Goal: Obtain resource: Download file/media

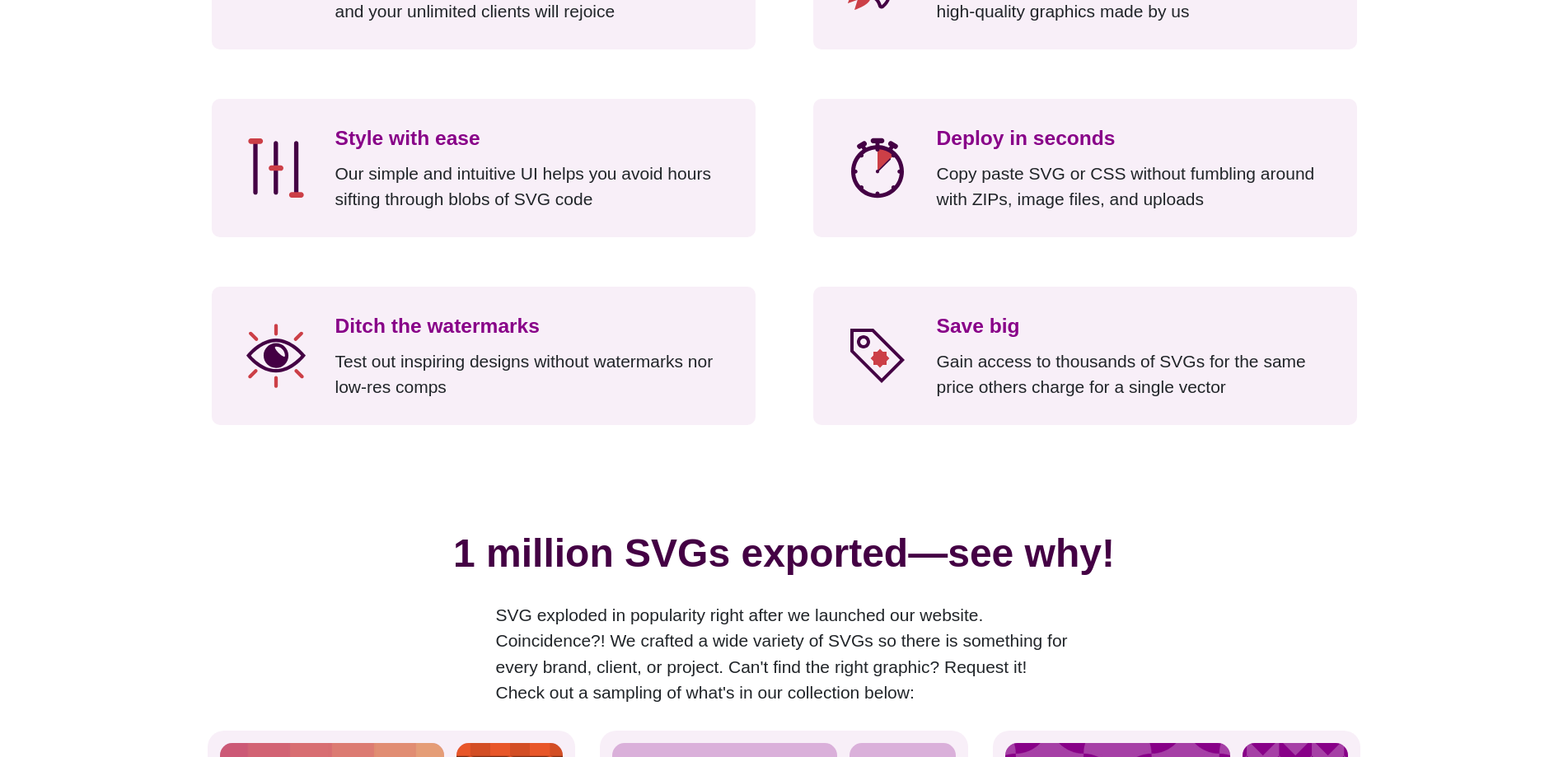
scroll to position [2307, 0]
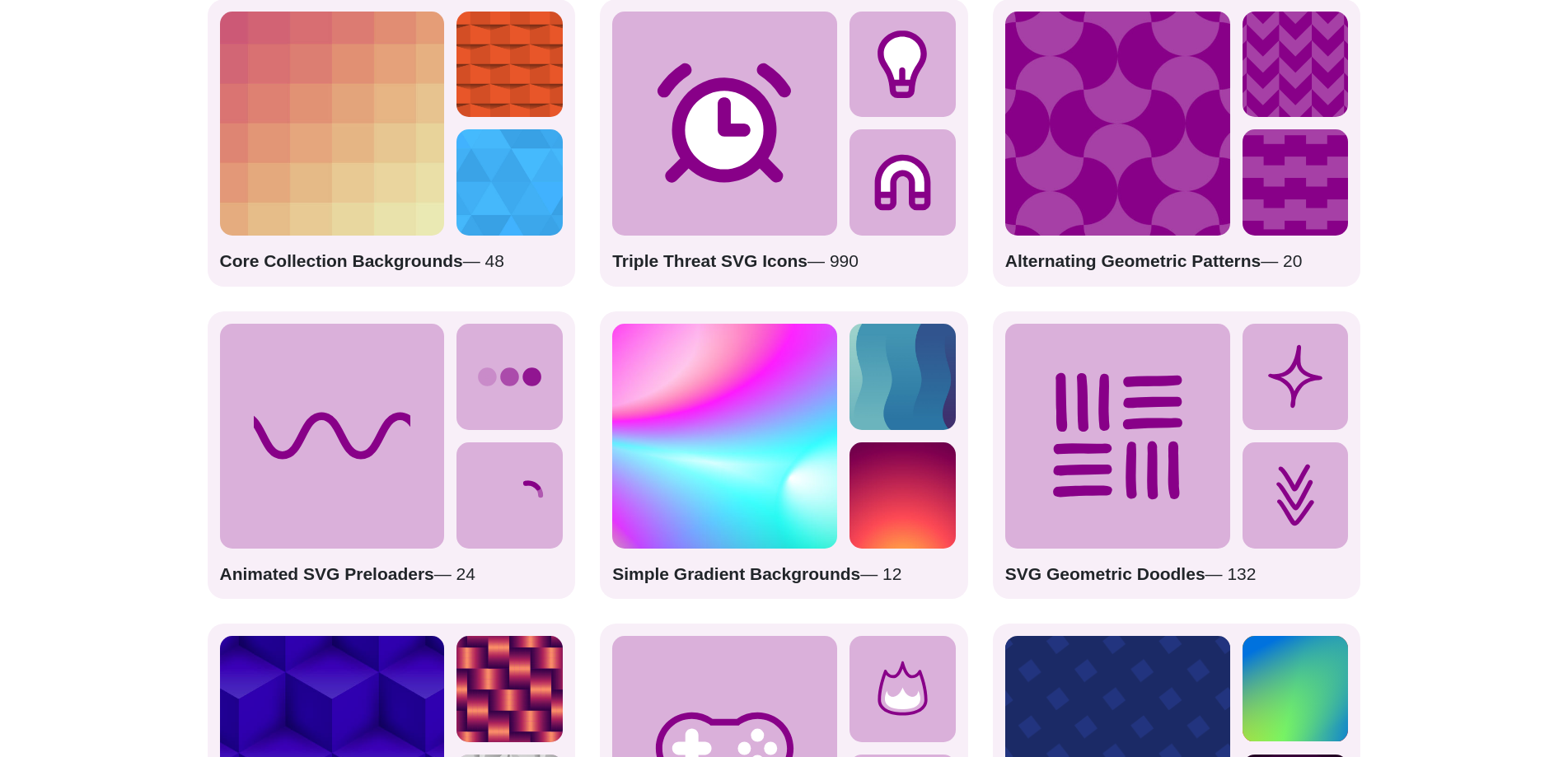
click at [387, 442] on icon at bounding box center [332, 436] width 225 height 225
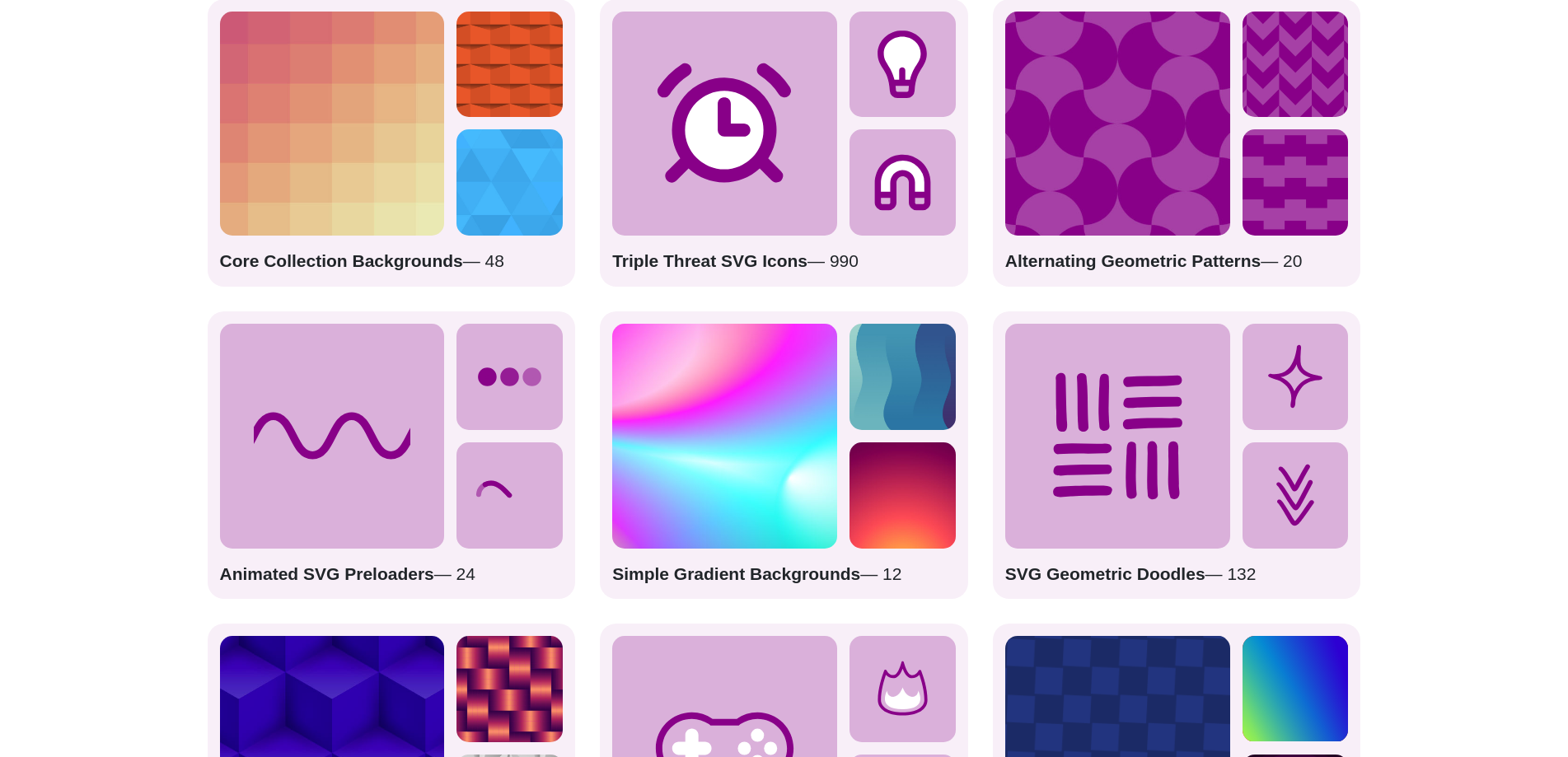
click at [538, 396] on icon at bounding box center [509, 376] width 106 height 106
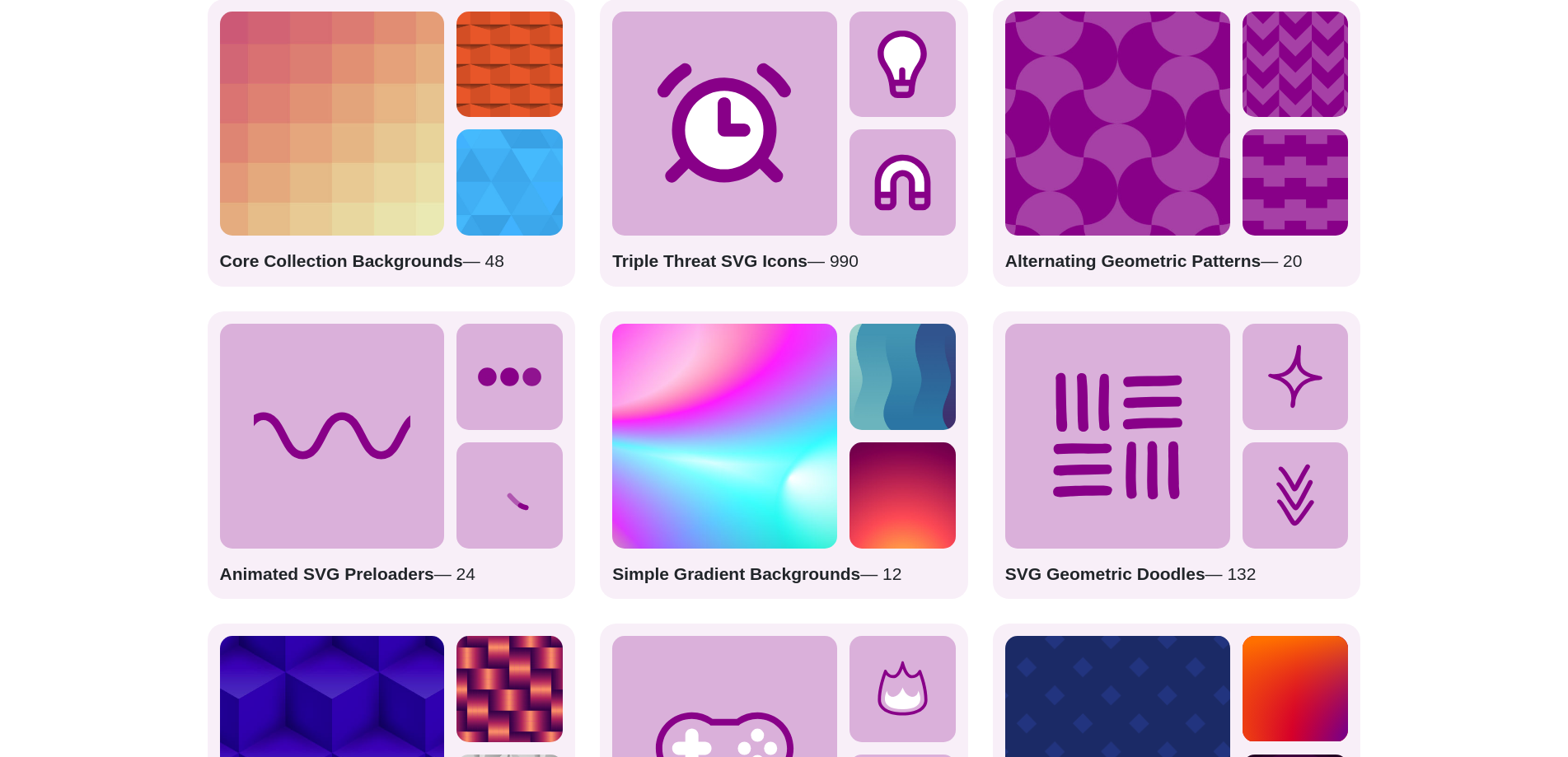
click at [310, 577] on strong "Animated SVG Preloaders" at bounding box center [327, 574] width 214 height 19
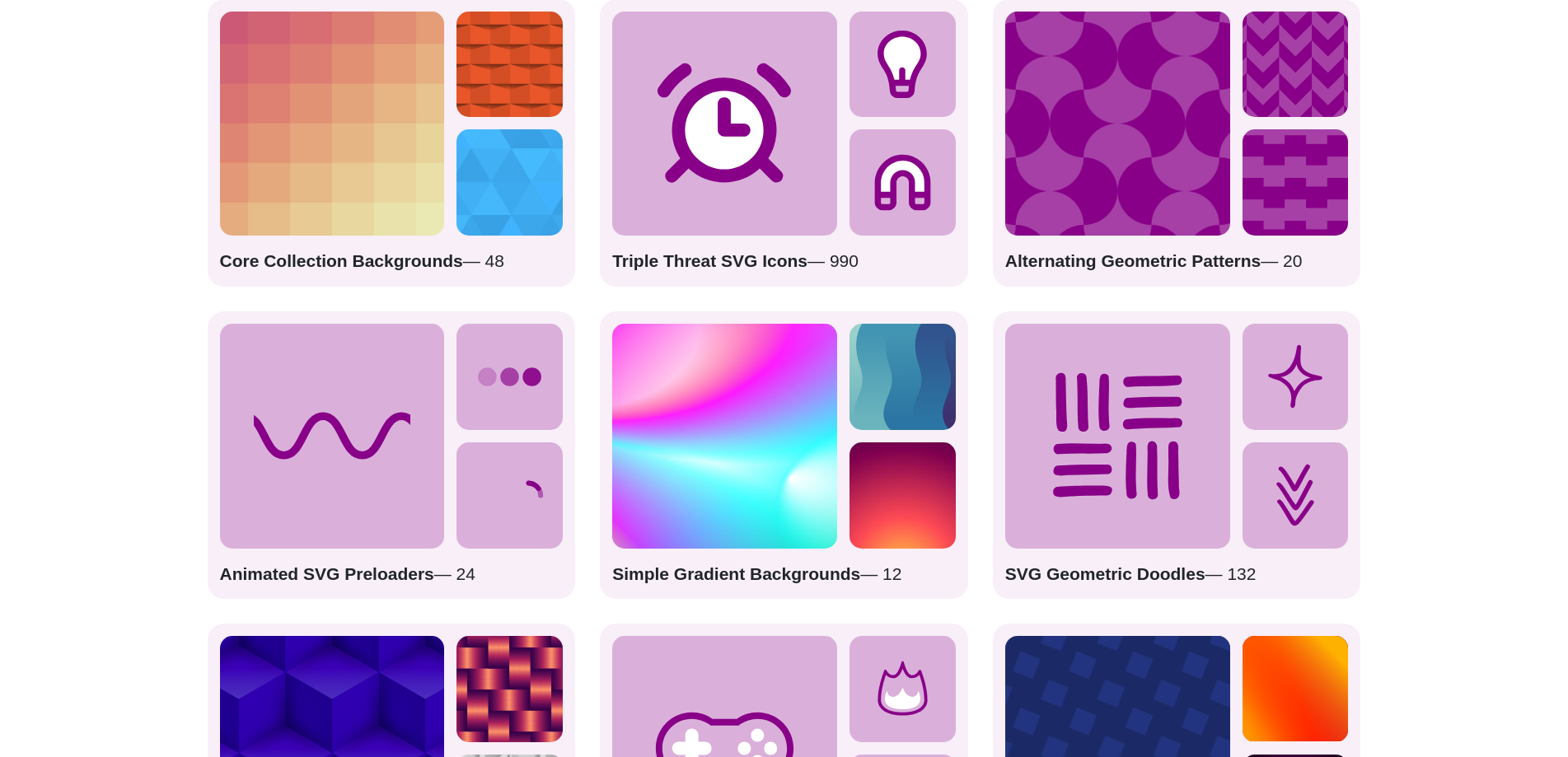
click at [343, 574] on strong "Animated SVG Preloaders" at bounding box center [327, 574] width 214 height 19
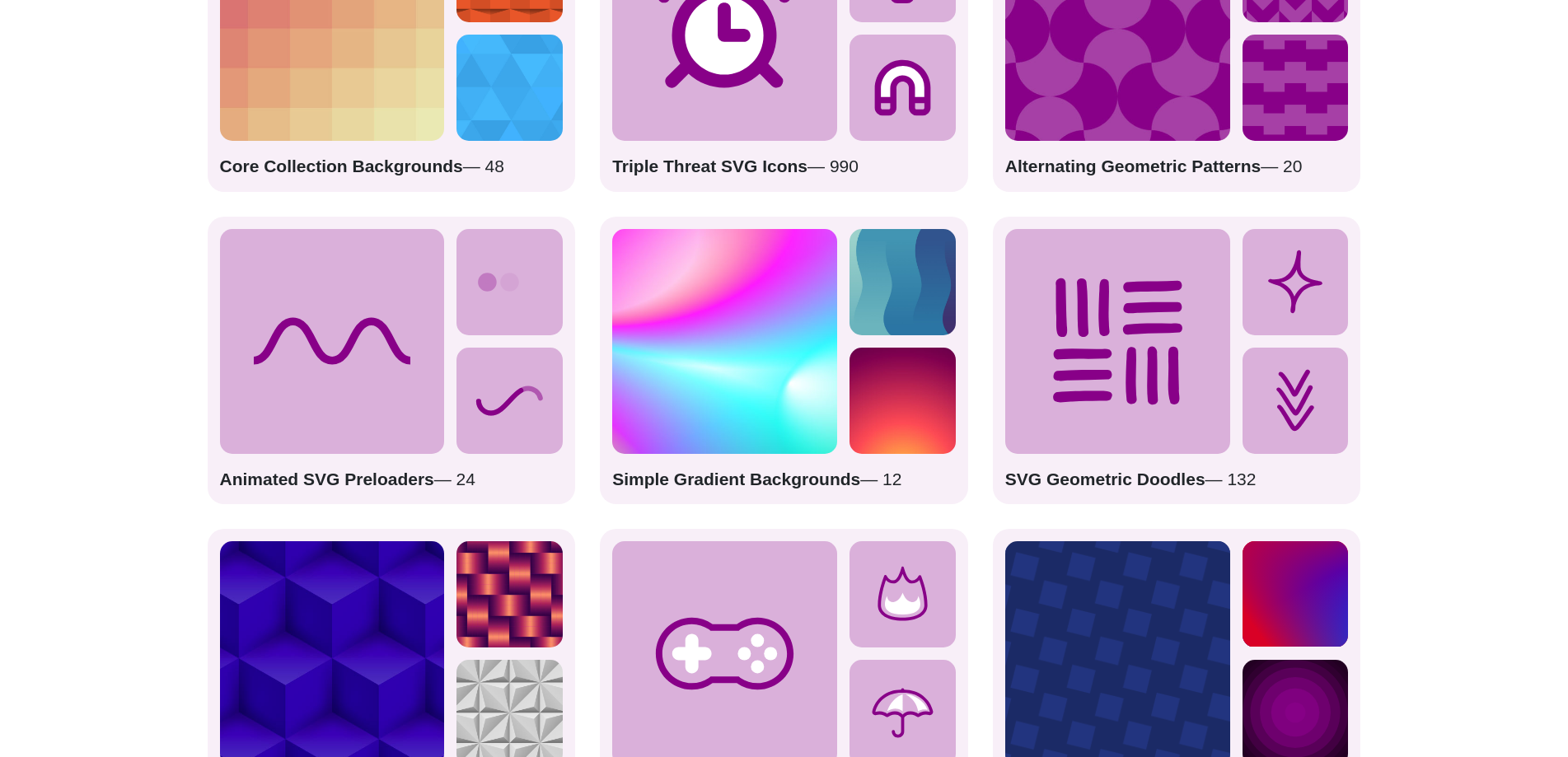
scroll to position [2637, 0]
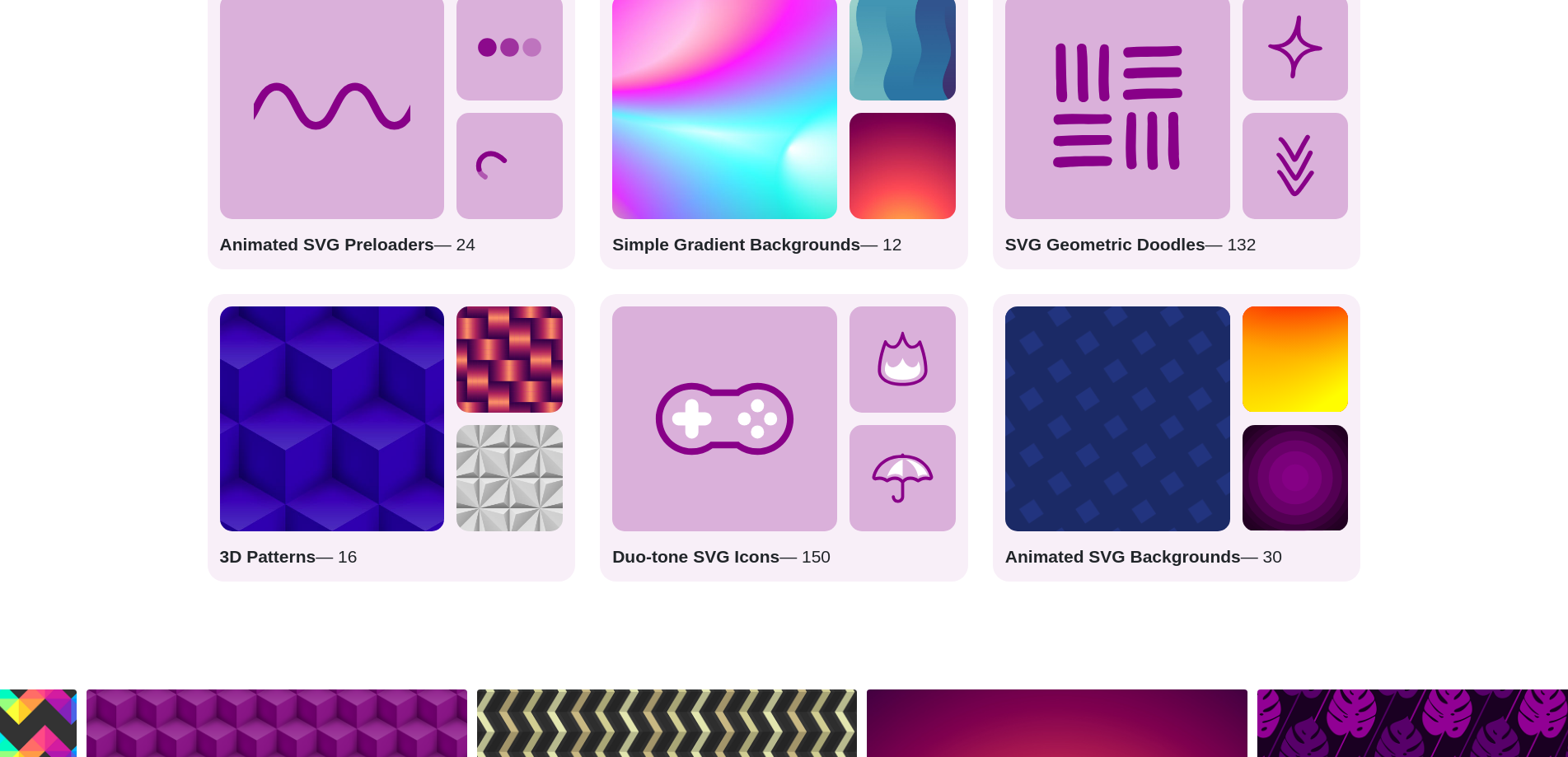
click at [868, 425] on div "Duo-tone SVG Icons — 150" at bounding box center [784, 438] width 368 height 288
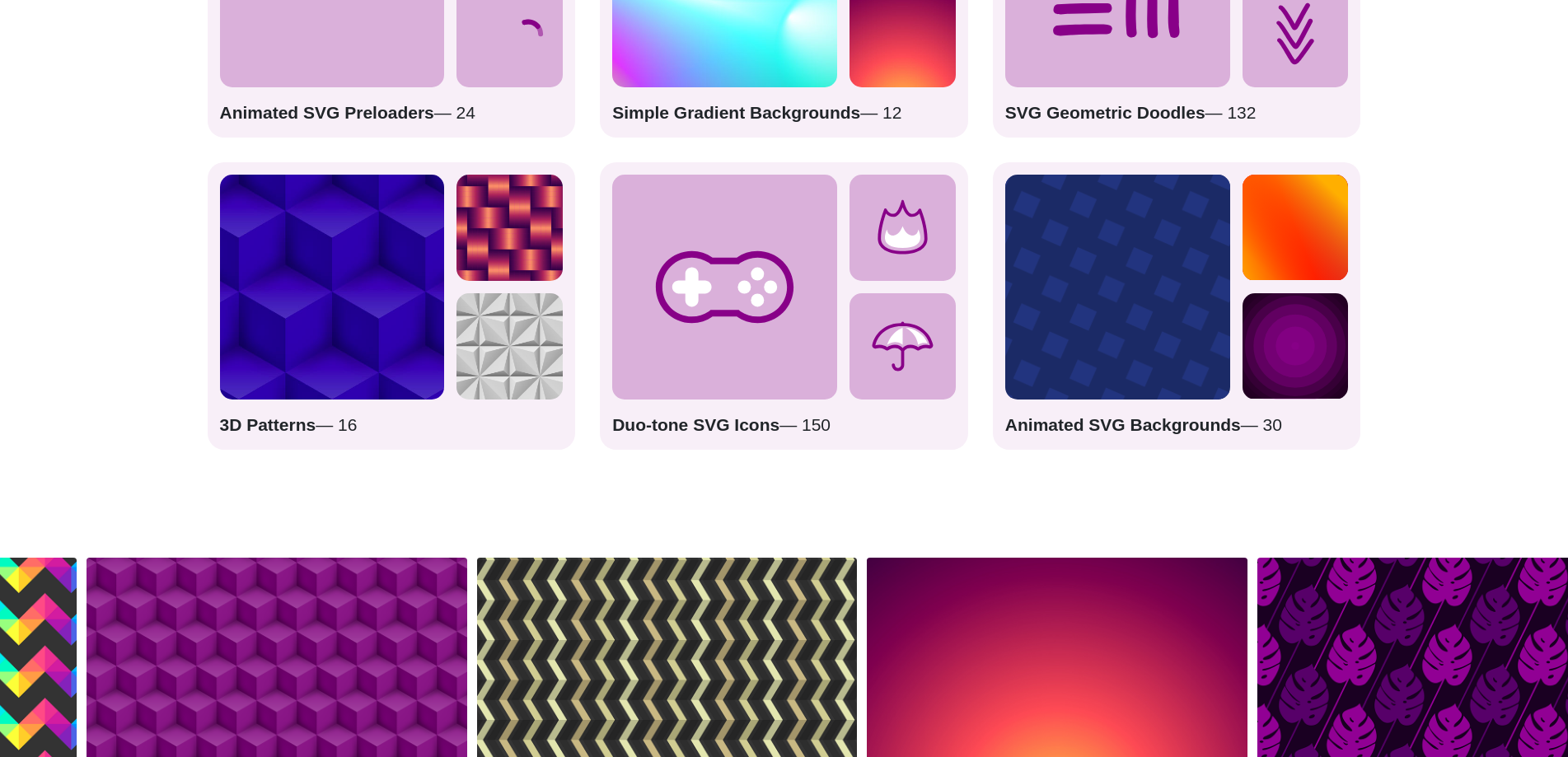
scroll to position [2967, 0]
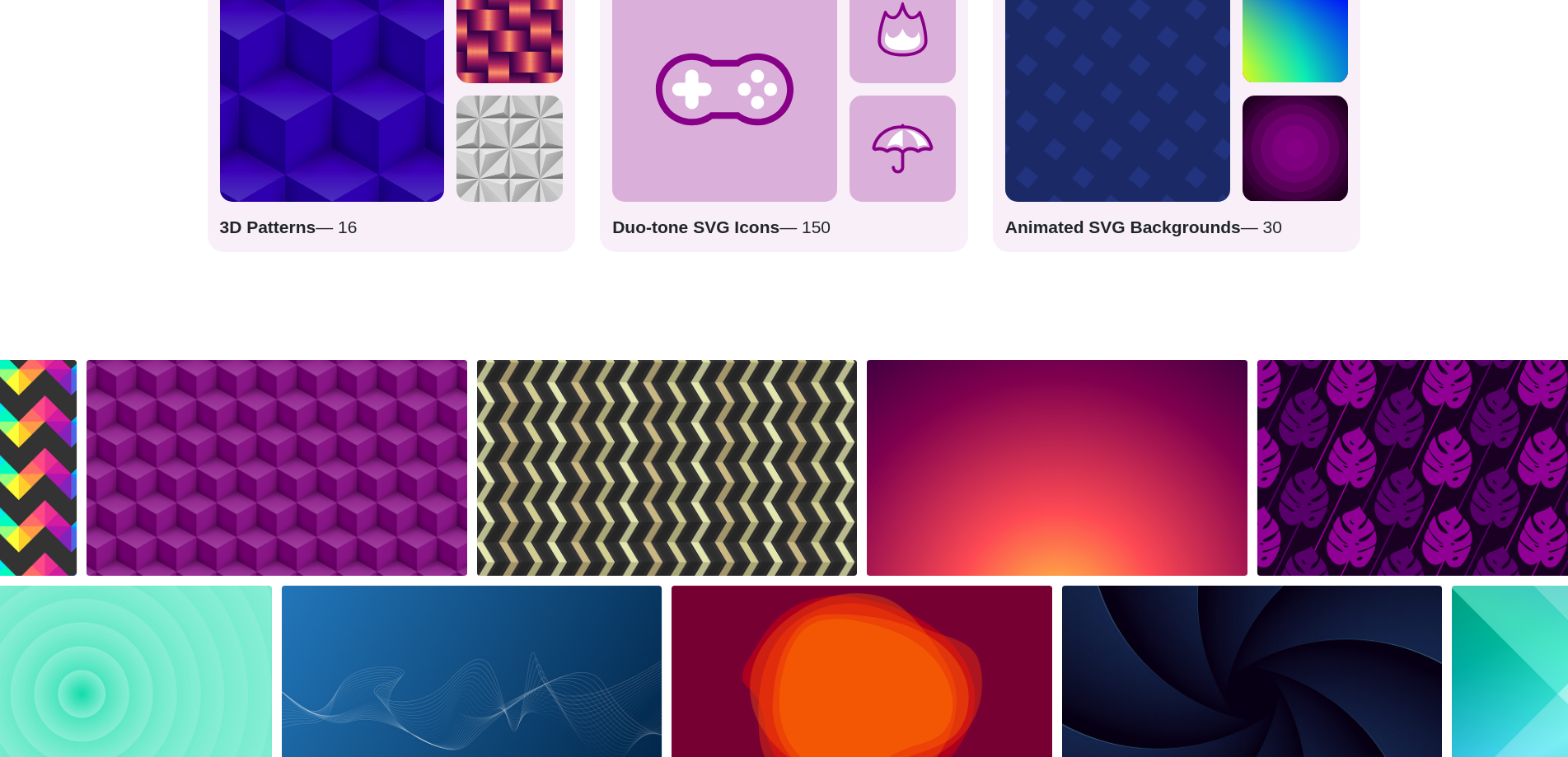
click at [362, 179] on img at bounding box center [332, 89] width 225 height 225
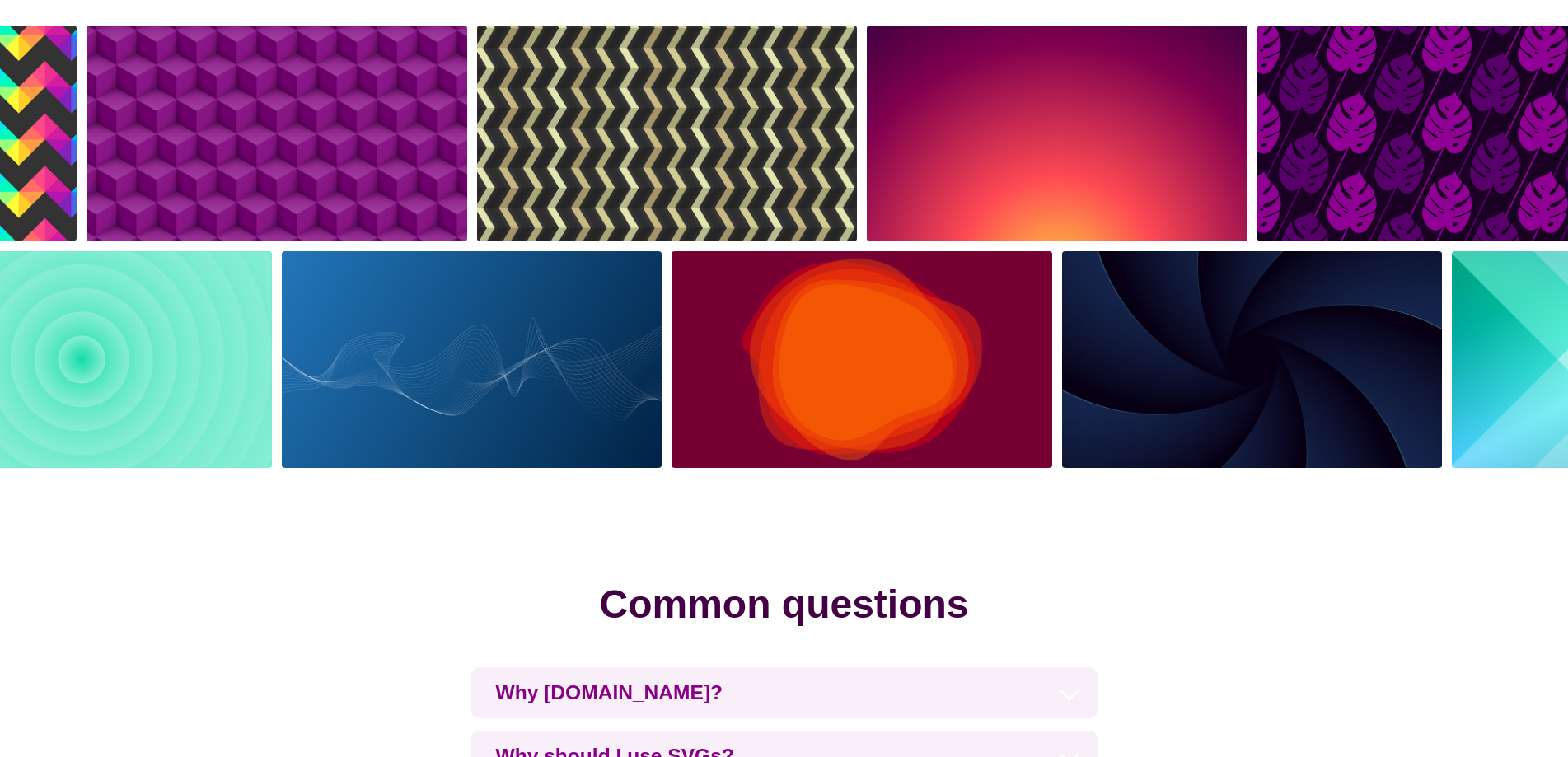
scroll to position [3378, 0]
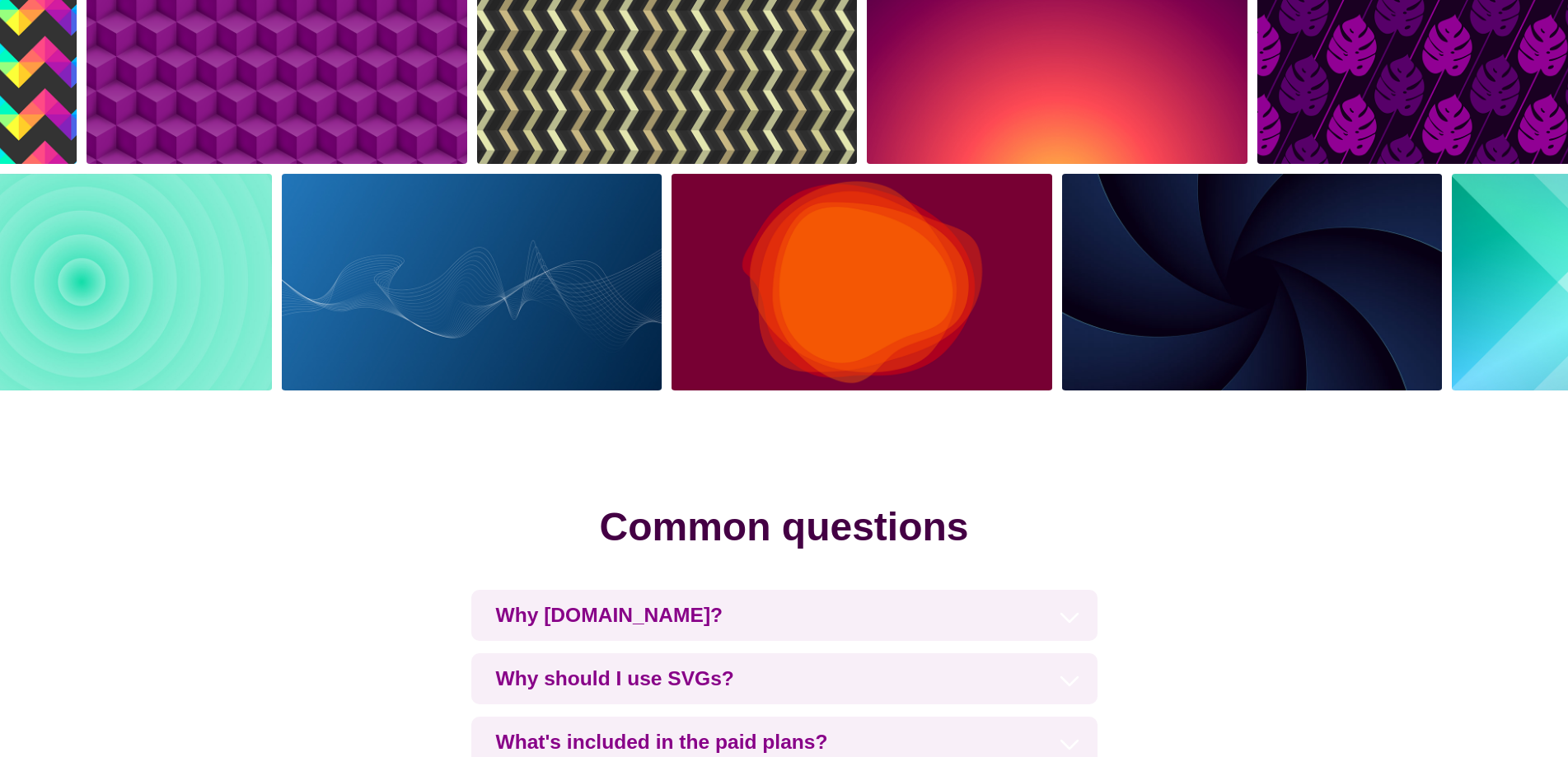
click at [702, 279] on img at bounding box center [861, 282] width 389 height 225
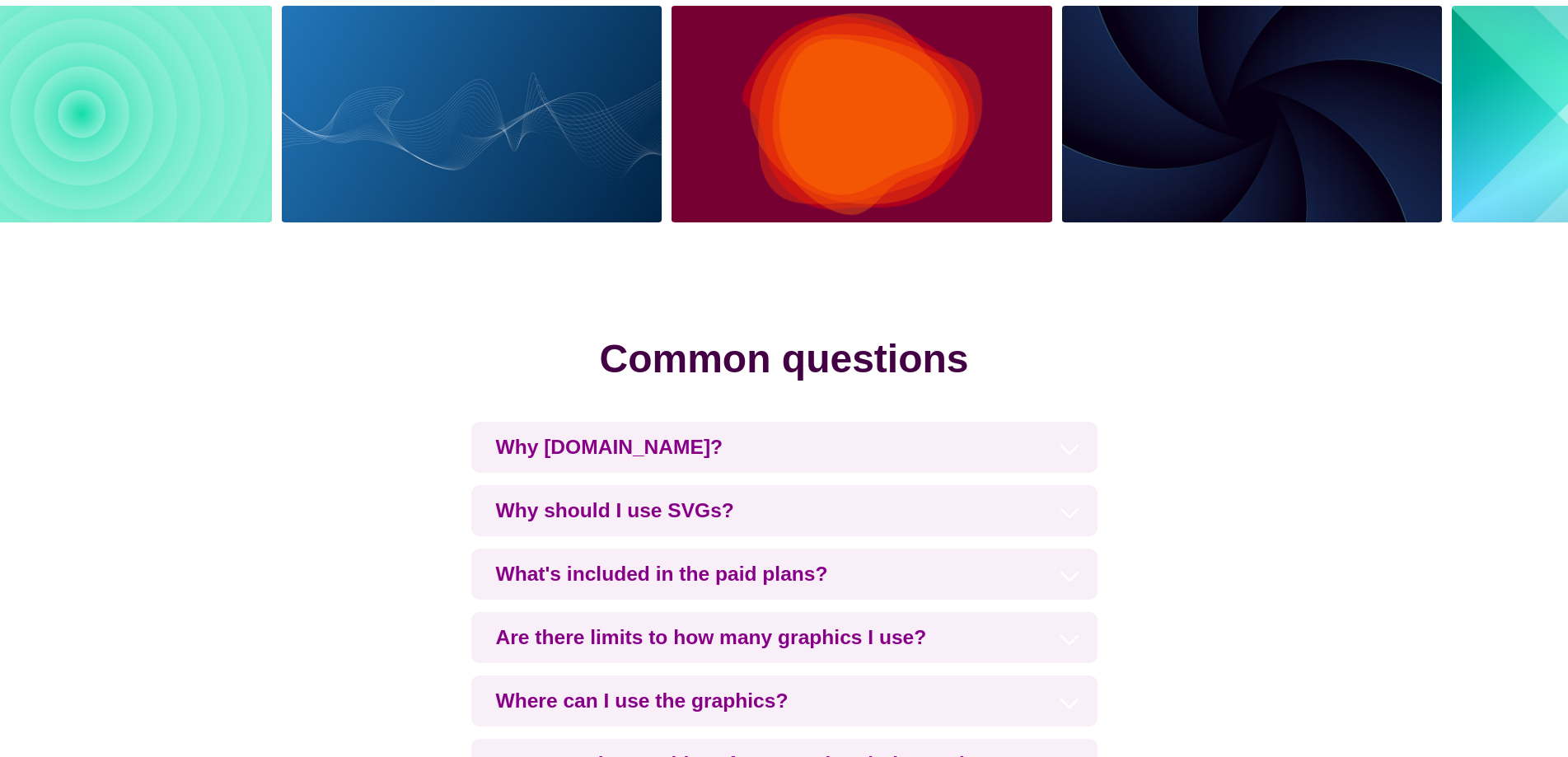
scroll to position [3790, 0]
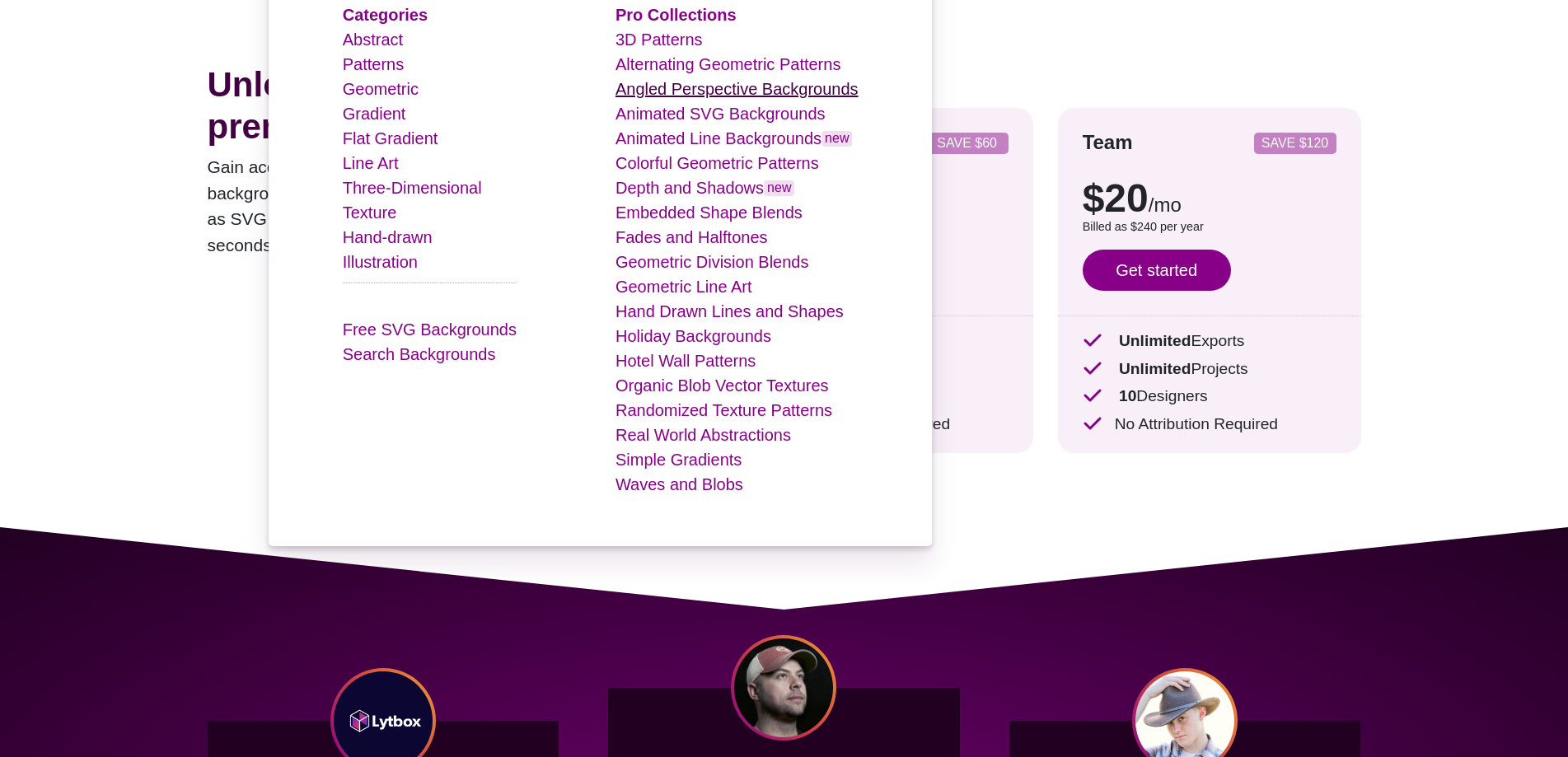
scroll to position [495, 0]
